Goal: Find specific page/section: Locate item on page

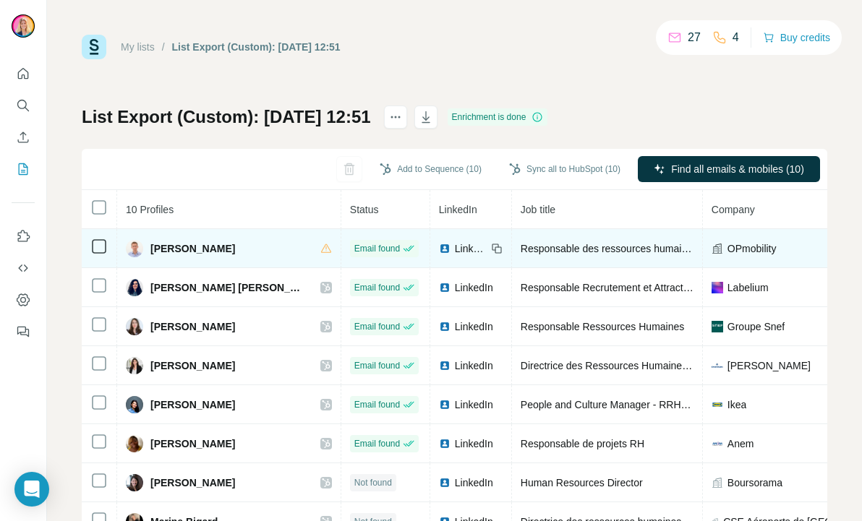
drag, startPoint x: 239, startPoint y: 246, endPoint x: 151, endPoint y: 244, distance: 87.5
click at [151, 244] on div "[PERSON_NAME]" at bounding box center [229, 248] width 206 height 17
copy span "[PERSON_NAME]"
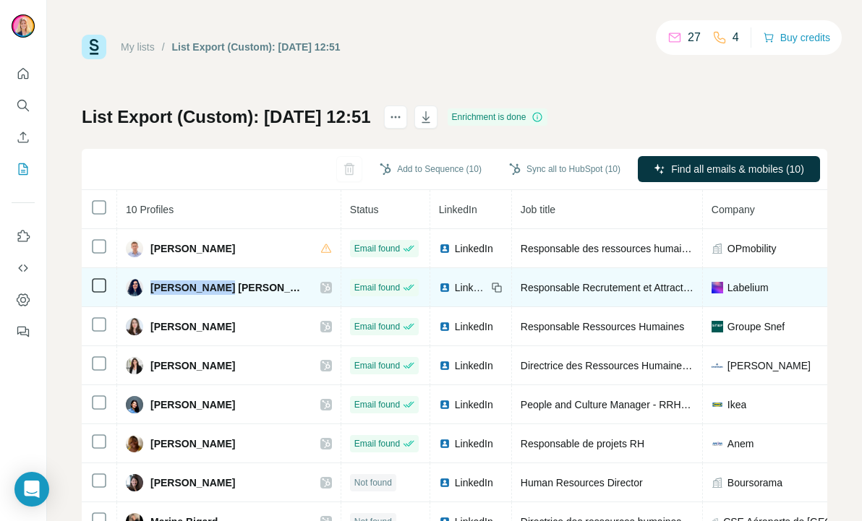
drag, startPoint x: 147, startPoint y: 285, endPoint x: 230, endPoint y: 291, distance: 82.7
click at [230, 291] on div "[PERSON_NAME] [PERSON_NAME]" at bounding box center [216, 287] width 180 height 17
copy span "[PERSON_NAME]"
click at [322, 287] on icon at bounding box center [326, 288] width 9 height 12
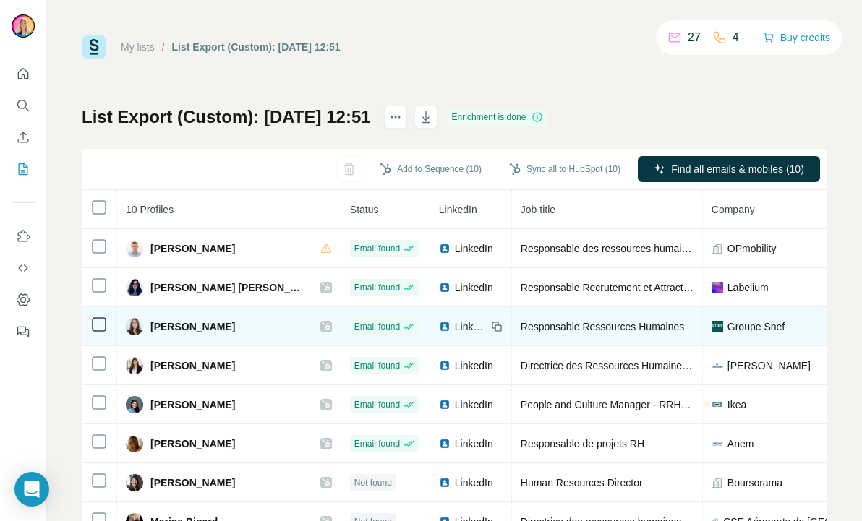
click at [322, 325] on icon at bounding box center [326, 327] width 9 height 12
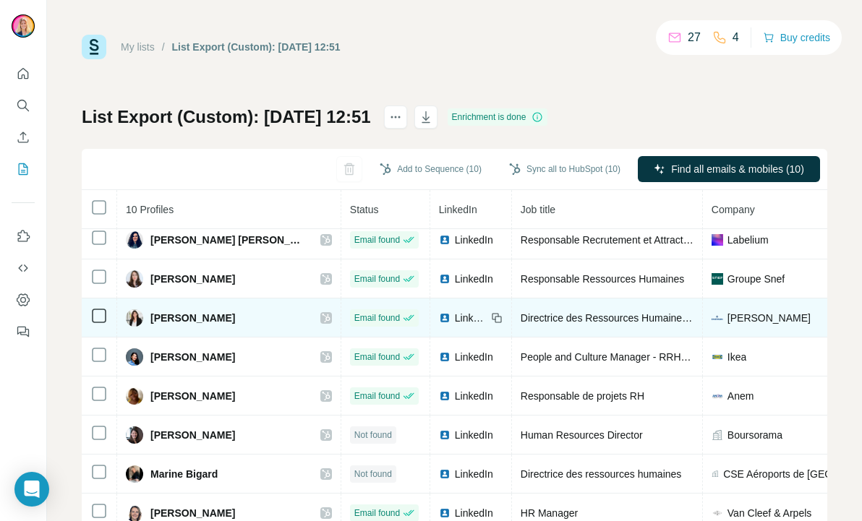
click at [322, 316] on icon at bounding box center [326, 318] width 8 height 9
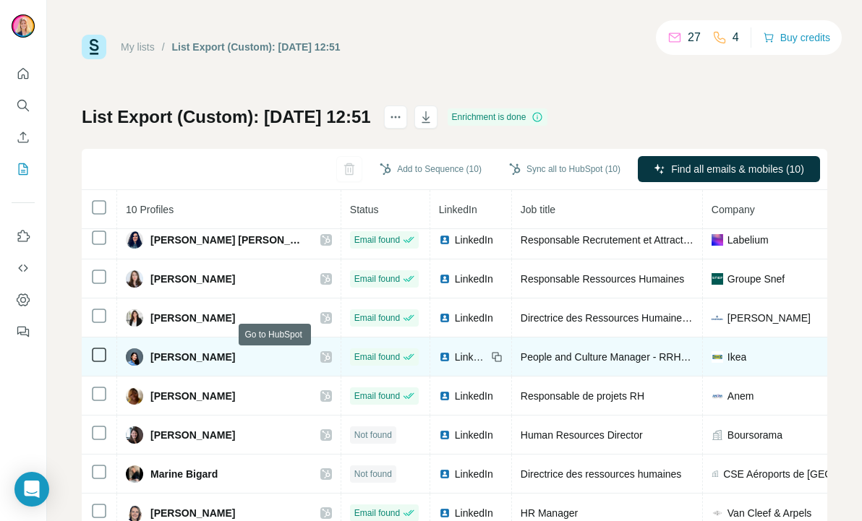
click at [322, 354] on icon at bounding box center [326, 357] width 9 height 12
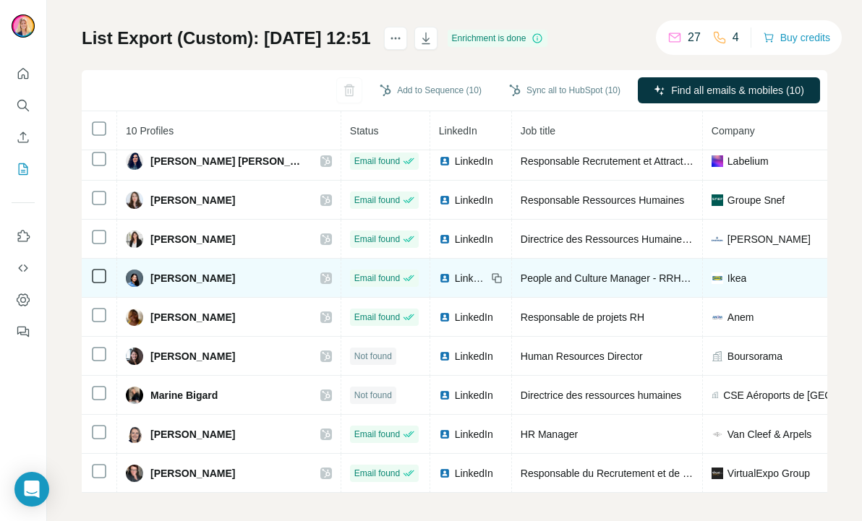
scroll to position [85, 0]
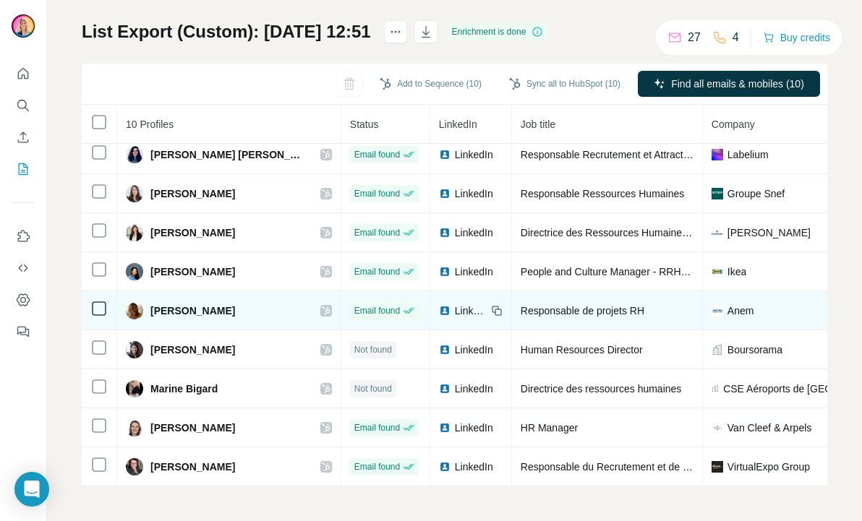
click at [322, 311] on icon at bounding box center [326, 311] width 9 height 12
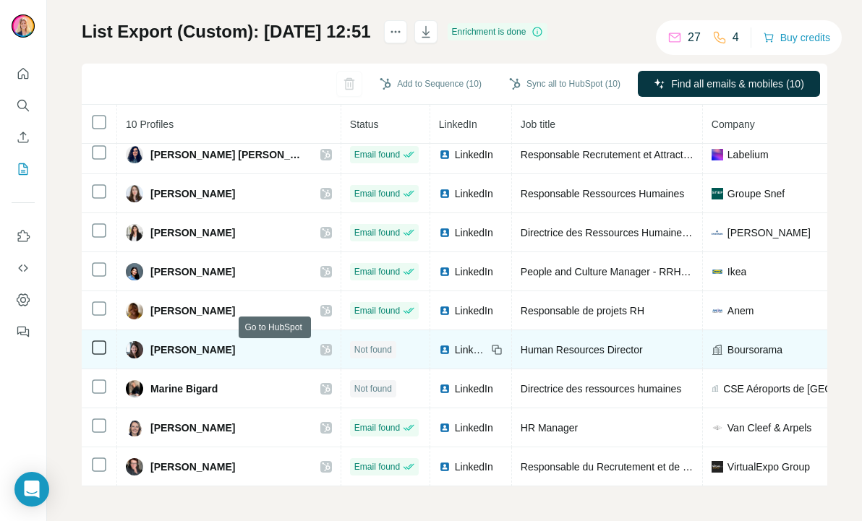
click at [322, 348] on icon at bounding box center [326, 350] width 8 height 9
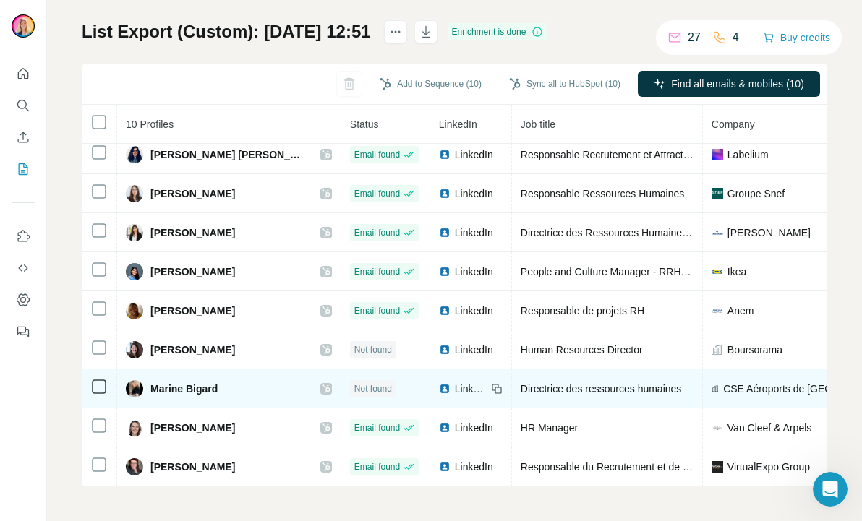
click at [322, 388] on icon at bounding box center [326, 389] width 8 height 9
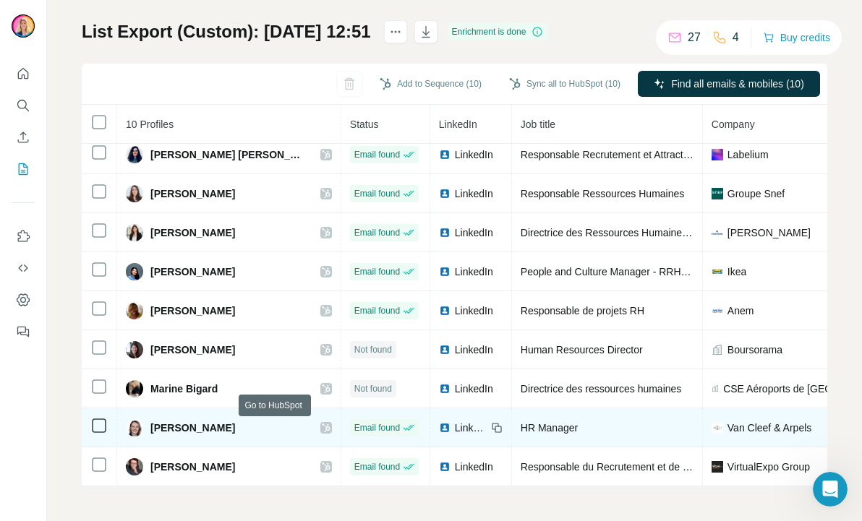
click at [322, 426] on icon at bounding box center [326, 428] width 9 height 12
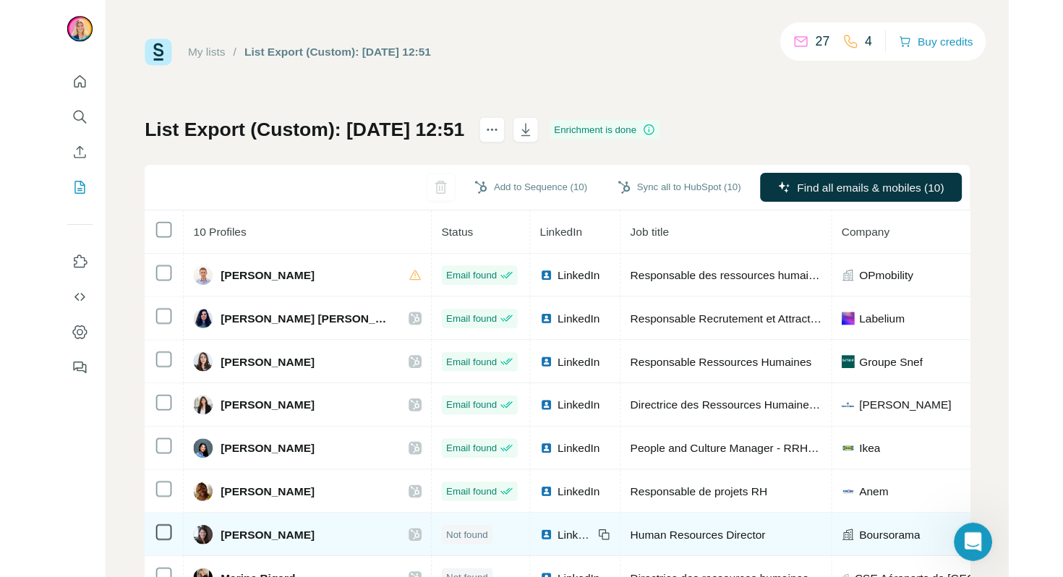
scroll to position [48, 0]
